Goal: Task Accomplishment & Management: Use online tool/utility

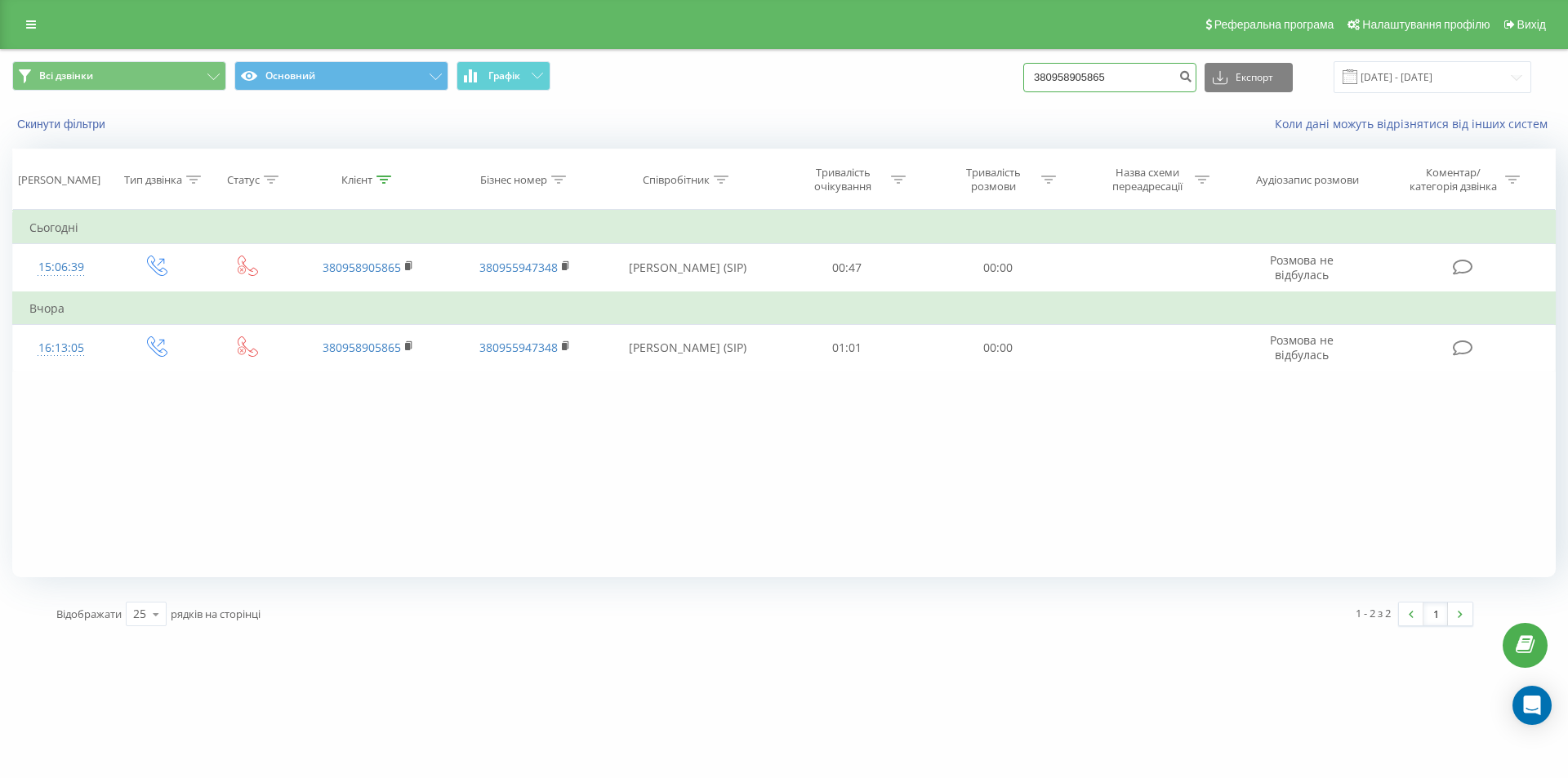
click at [1138, 65] on input "380958905865" at bounding box center [1110, 78] width 173 height 29
paste input "674087767"
type input "380674087767"
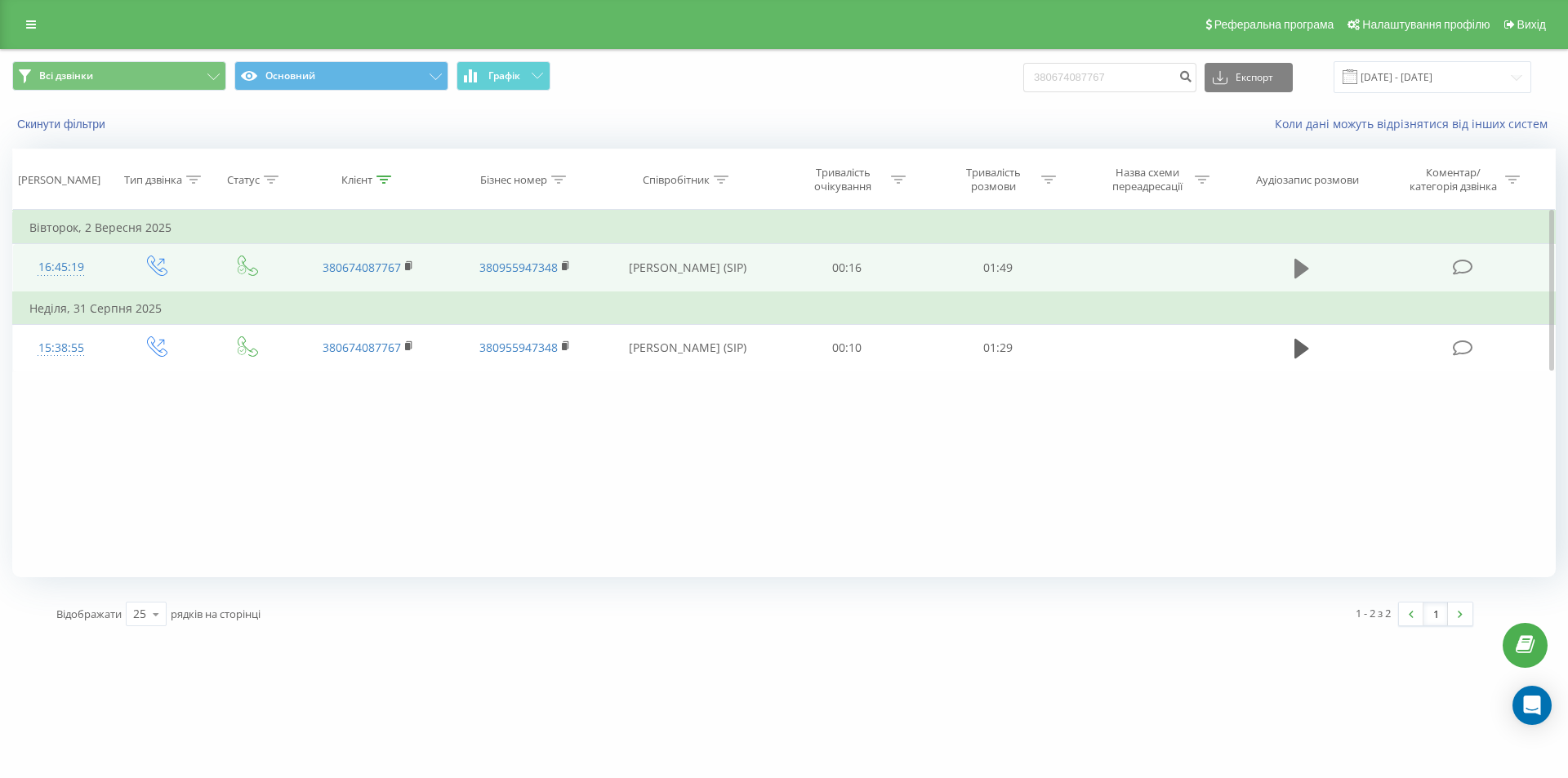
click at [1298, 264] on icon at bounding box center [1301, 268] width 14 height 20
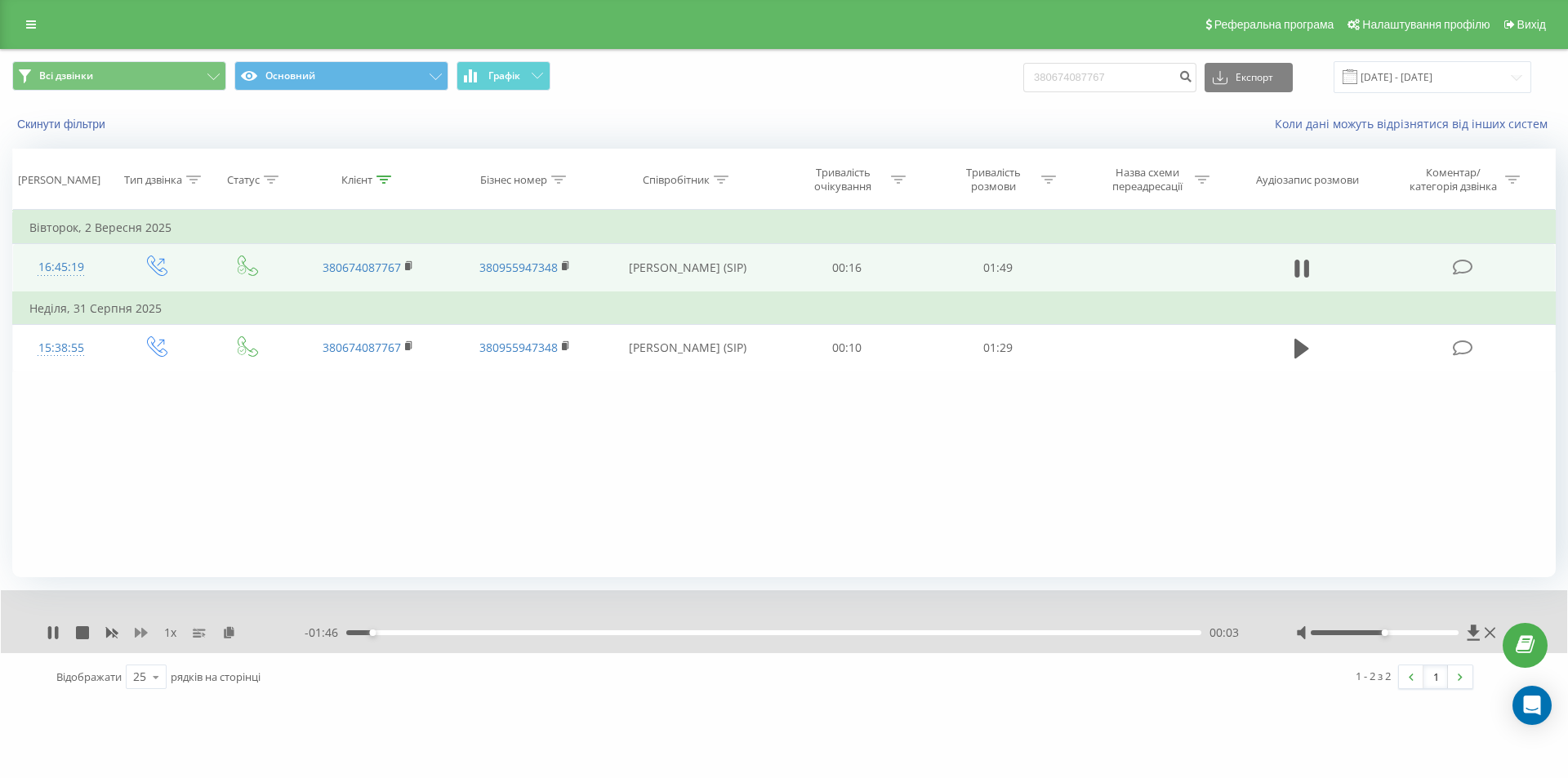
click at [140, 634] on icon at bounding box center [141, 632] width 13 height 9
drag, startPoint x: 54, startPoint y: 631, endPoint x: 155, endPoint y: 631, distance: 101.0
click at [54, 631] on icon at bounding box center [53, 632] width 13 height 13
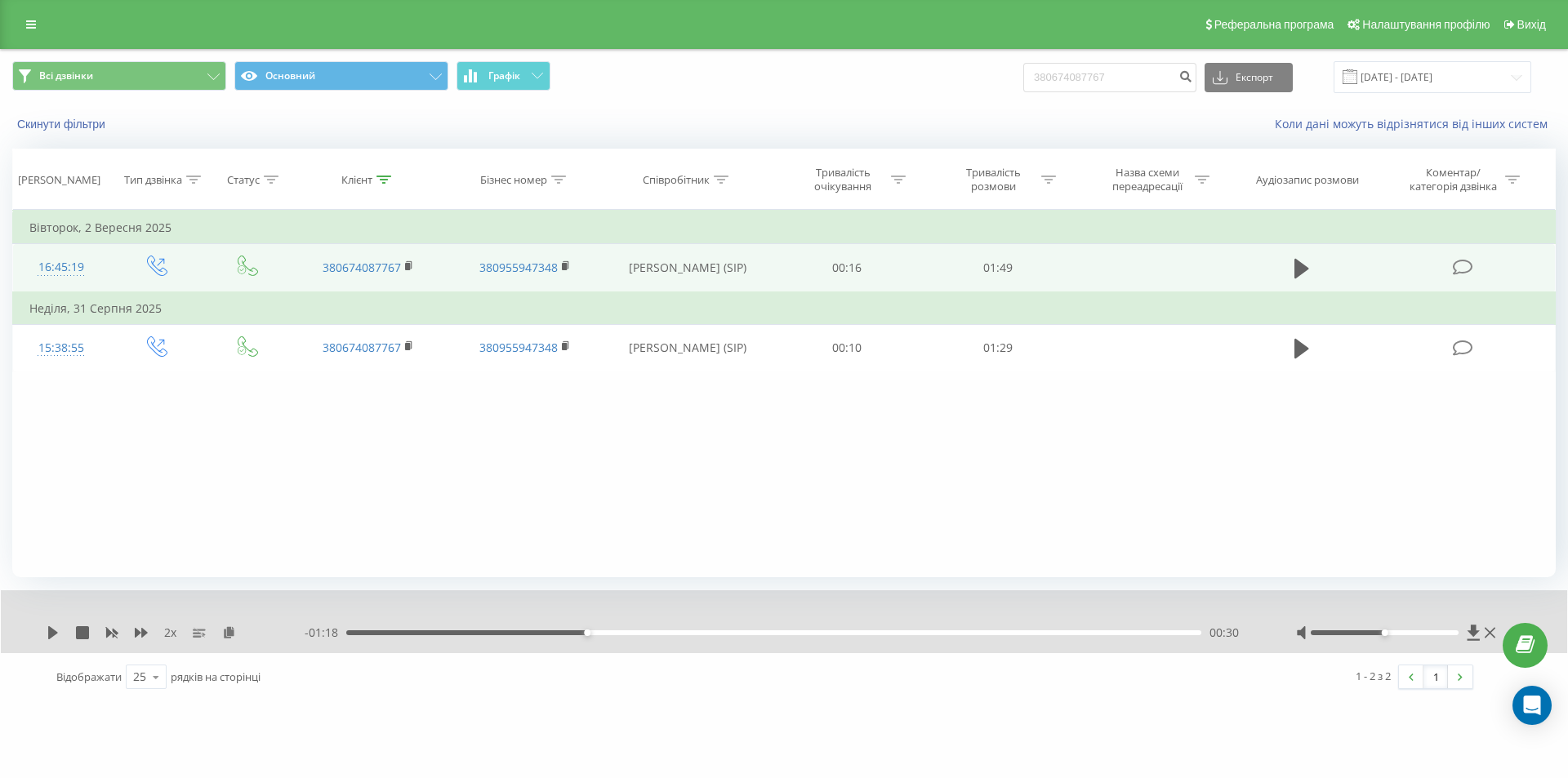
click at [653, 633] on div "00:30" at bounding box center [773, 633] width 855 height 5
